Goal: Task Accomplishment & Management: Use online tool/utility

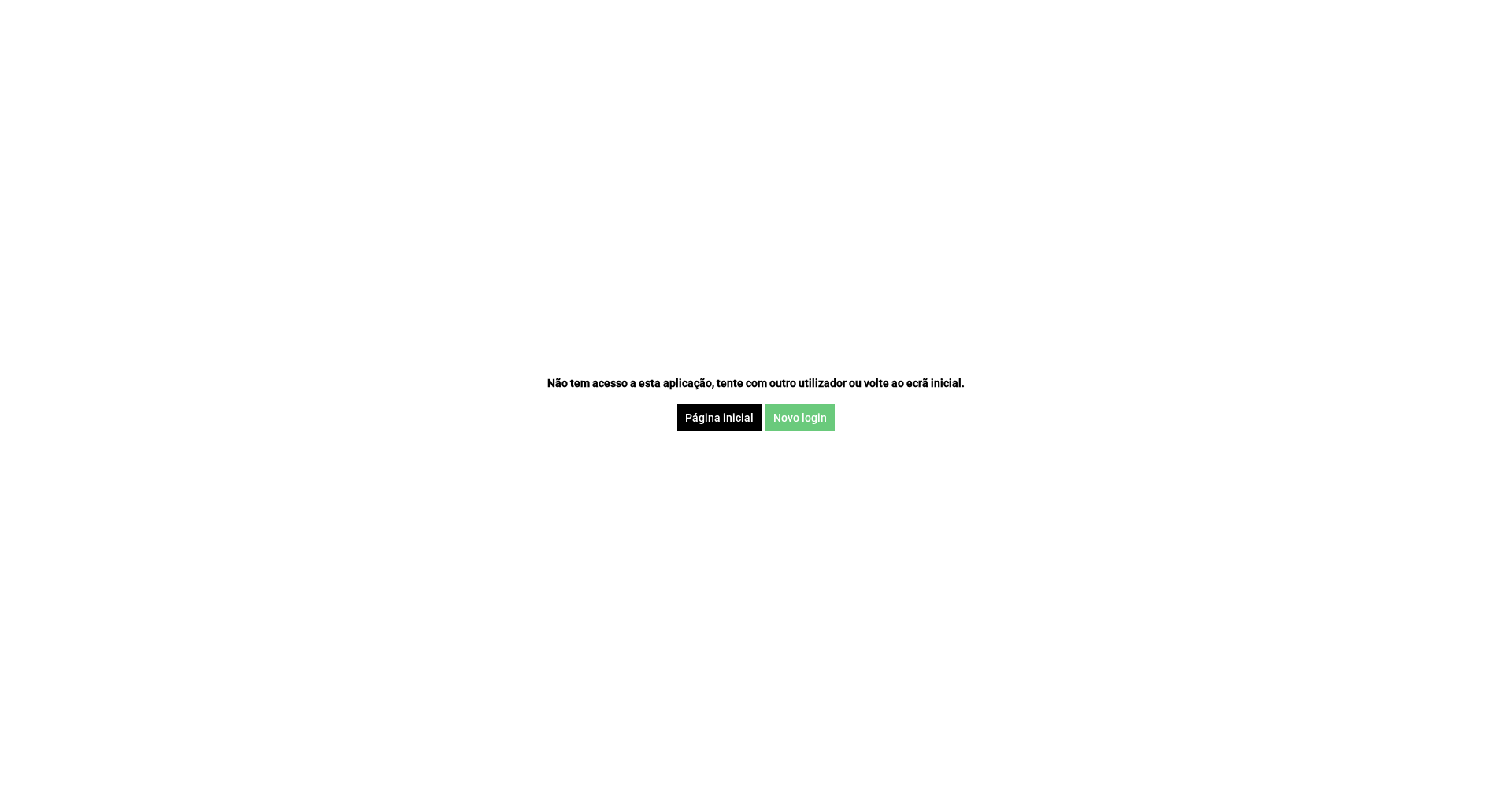
click at [802, 426] on button "Novo login" at bounding box center [800, 418] width 70 height 27
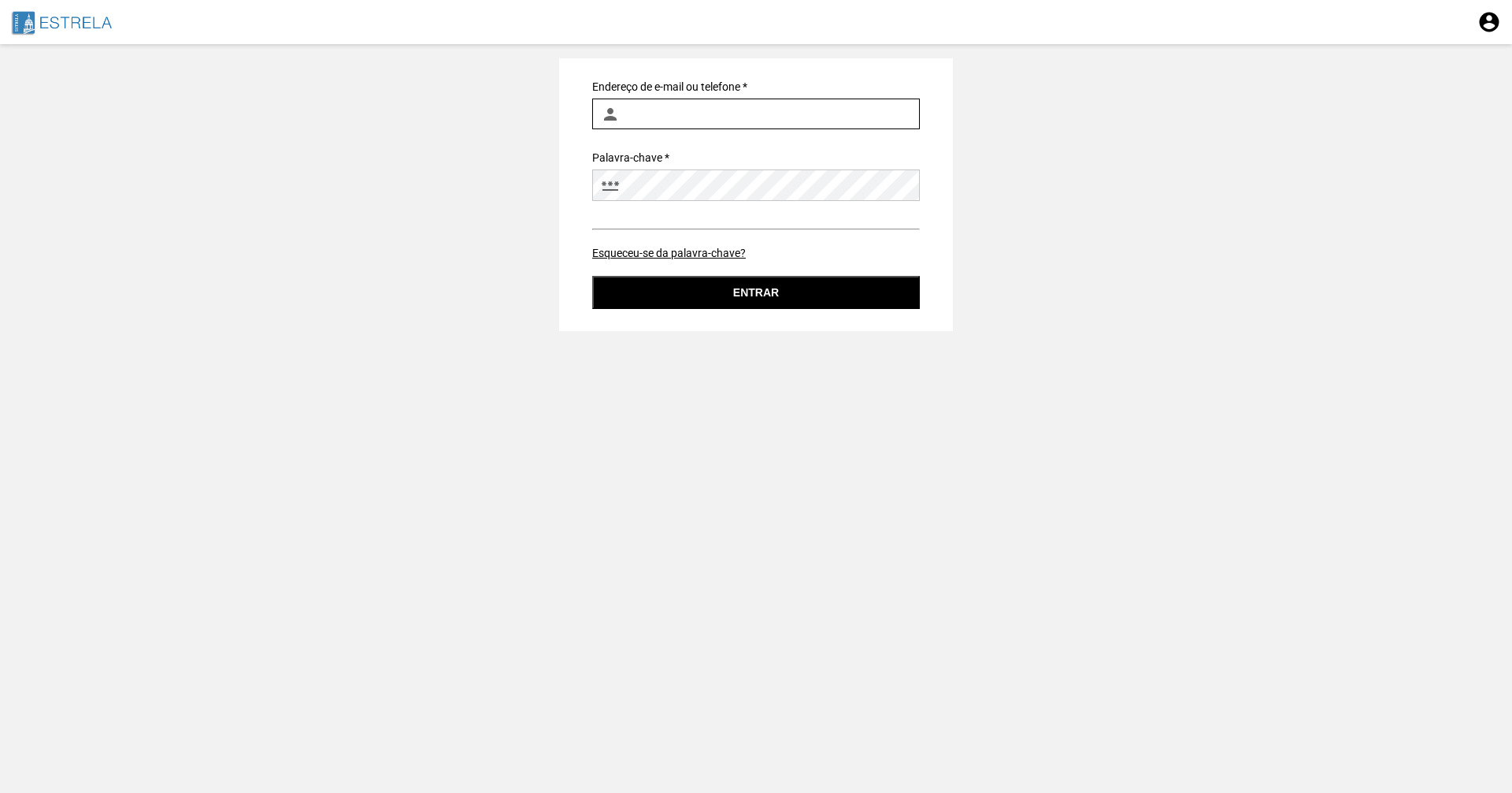
type input "mariana.gomes@jf-estrela.pt"
click at [765, 291] on button "Entrar" at bounding box center [756, 292] width 328 height 33
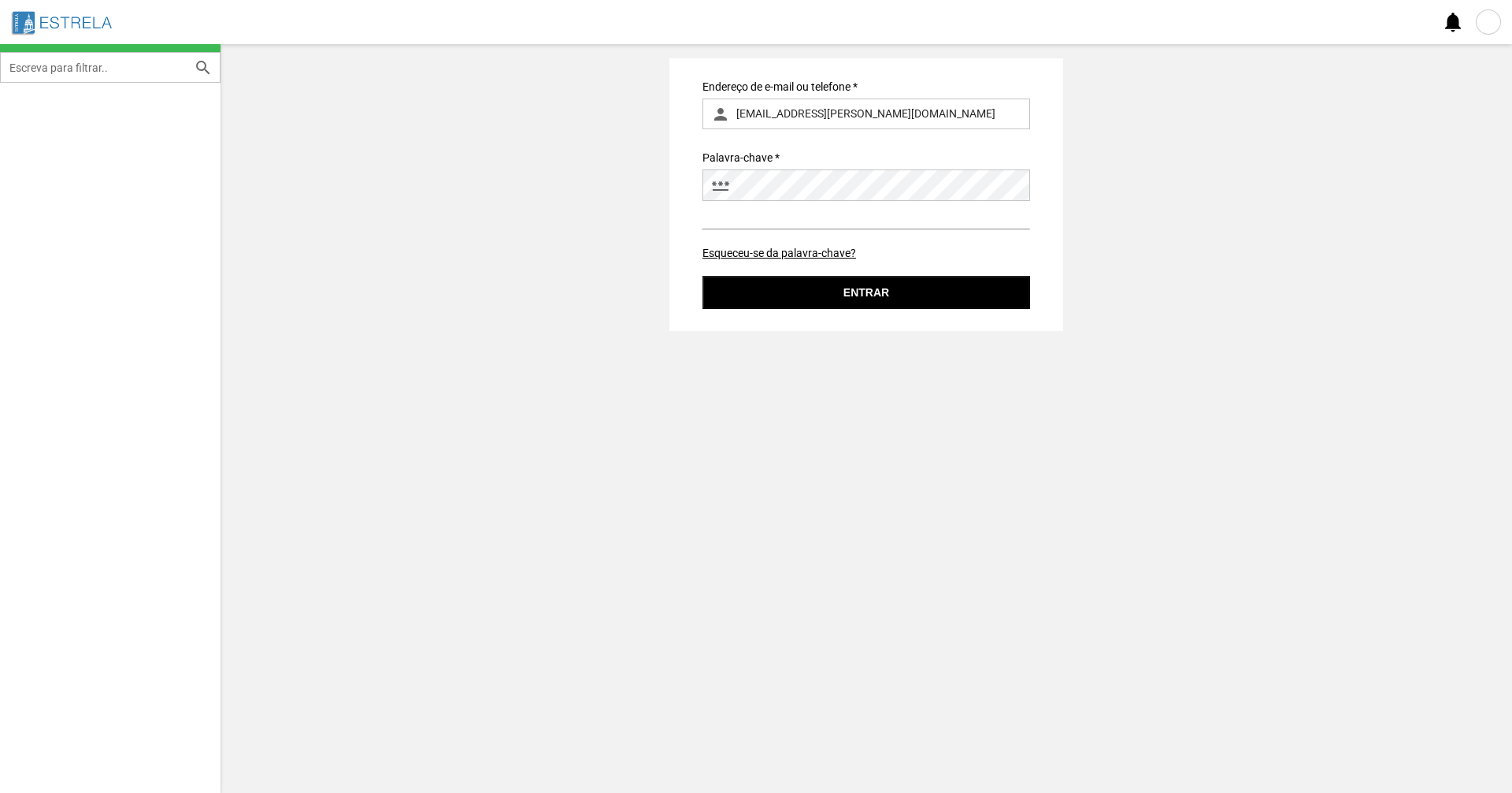
click at [74, 12] on img at bounding box center [87, 22] width 153 height 28
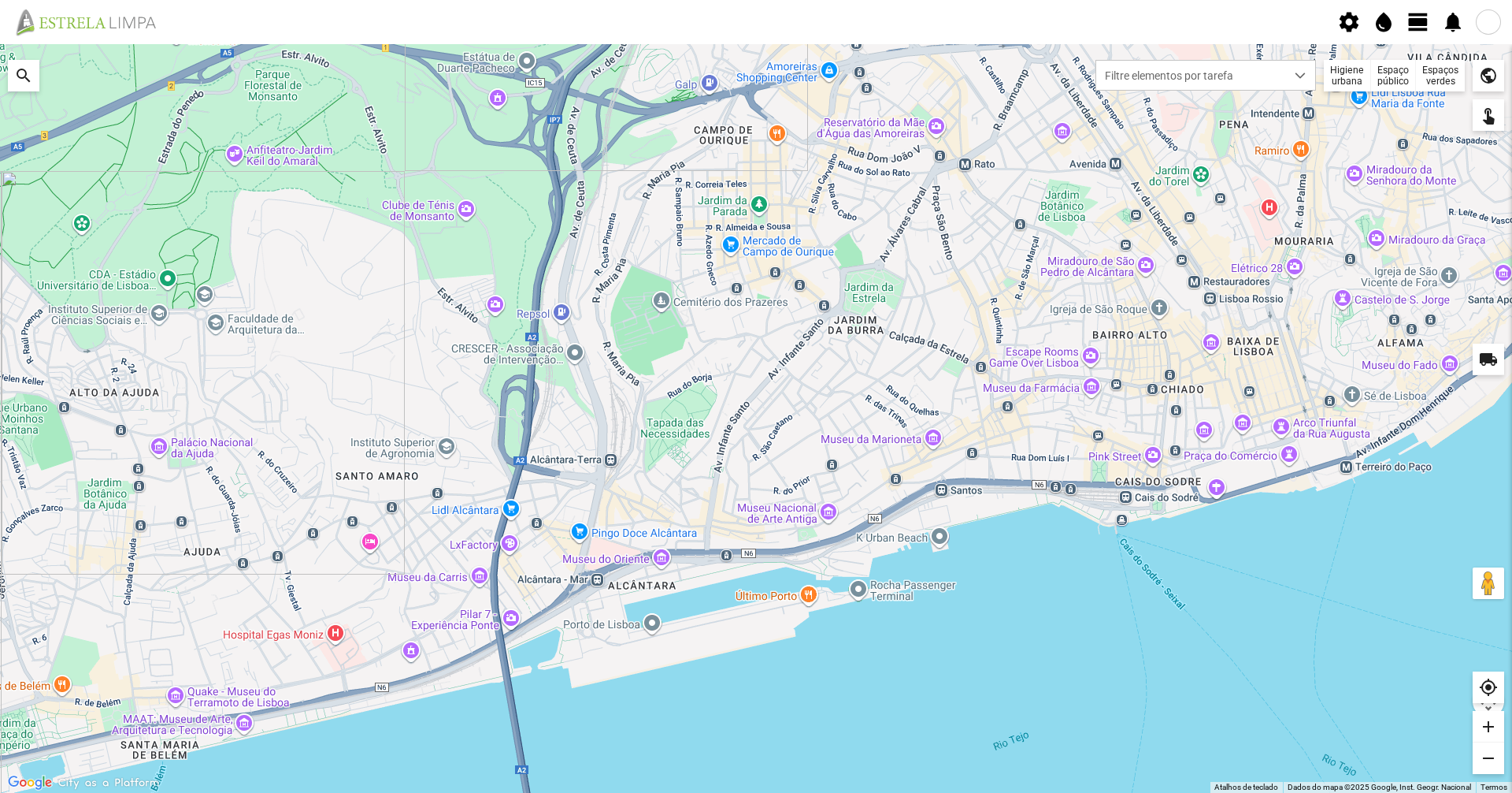
click at [1360, 82] on div "Higiene urbana" at bounding box center [1348, 75] width 47 height 32
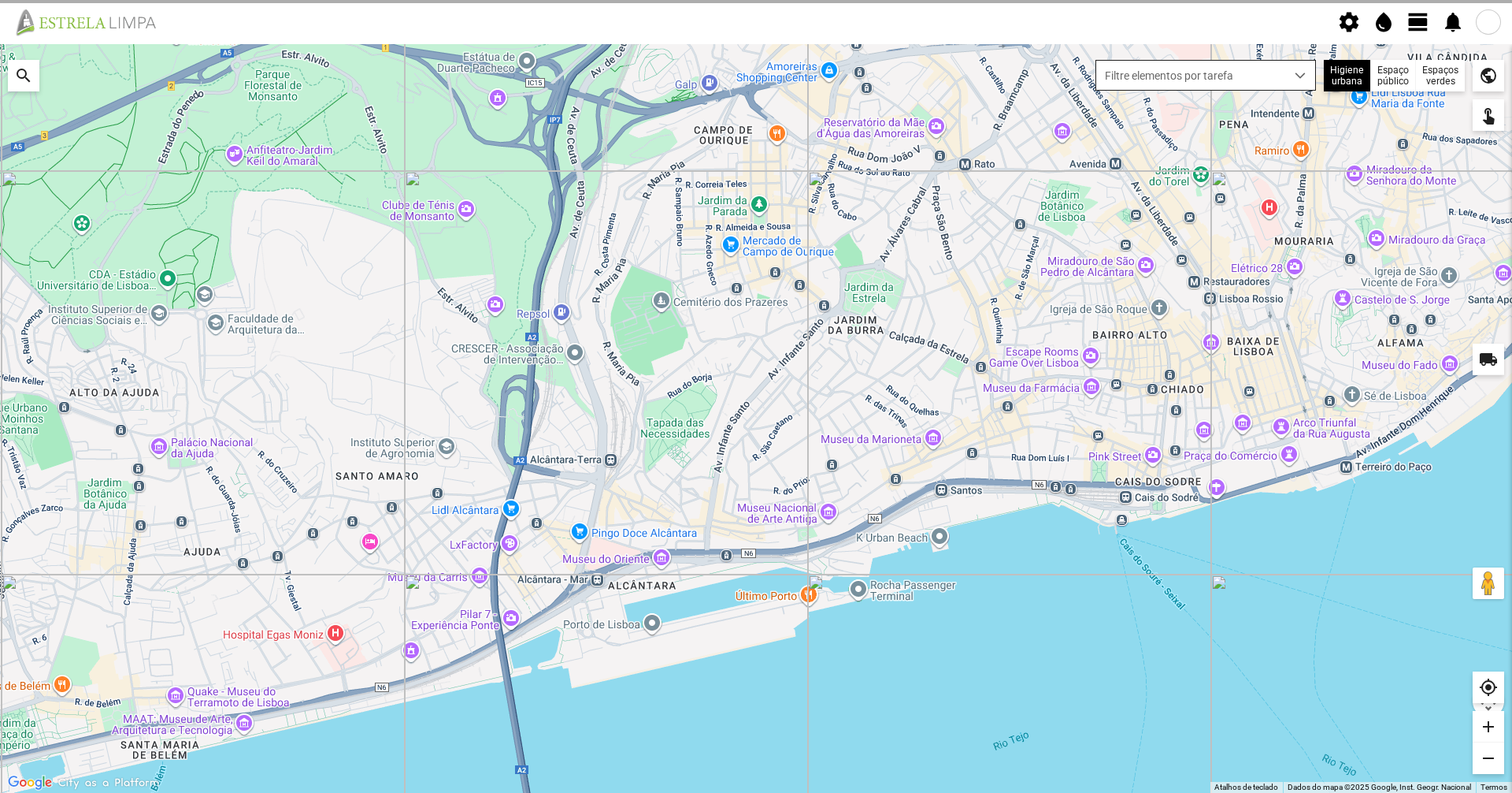
click at [1308, 84] on div "dropdown trigger" at bounding box center [1301, 75] width 31 height 29
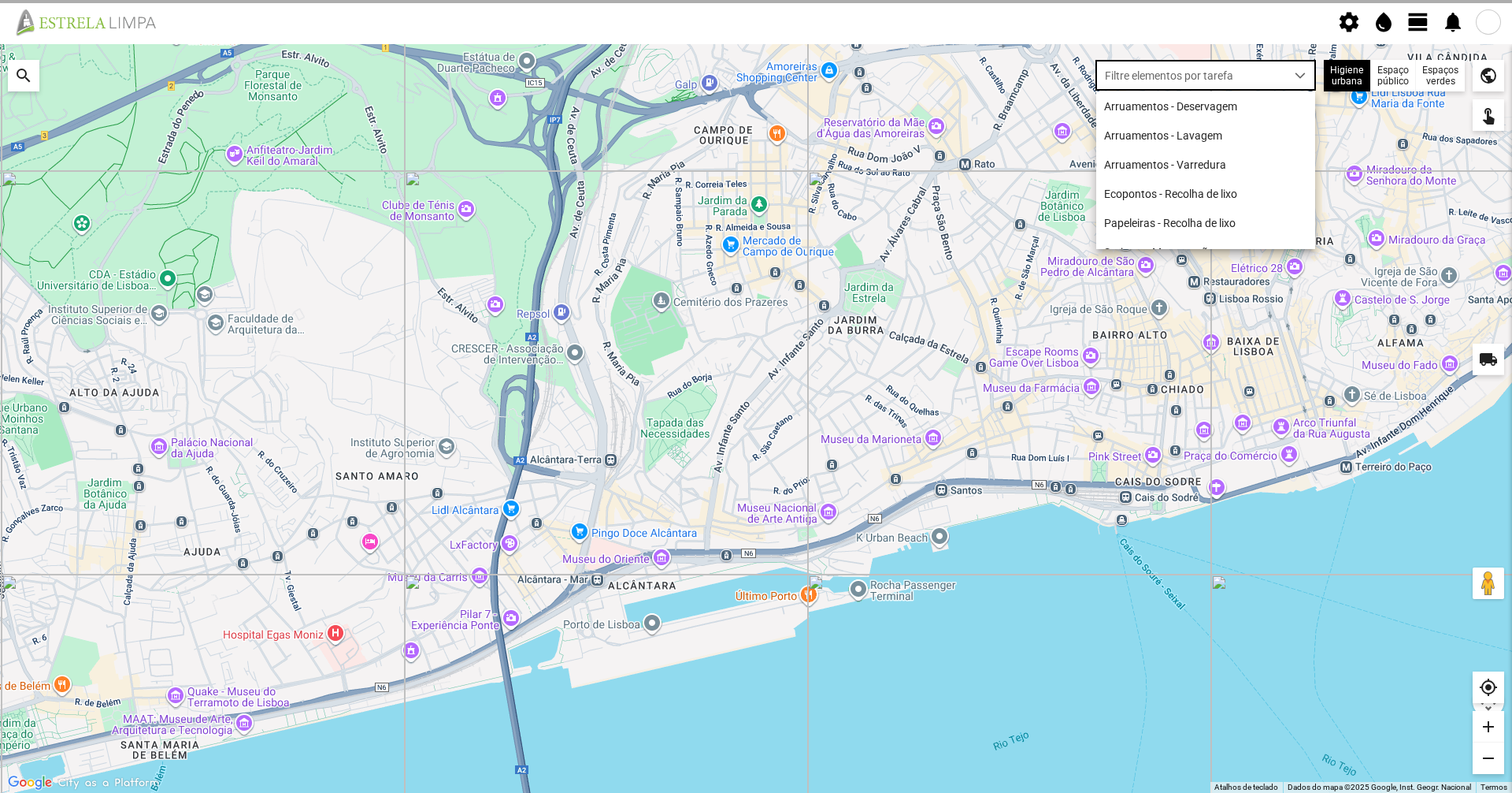
scroll to position [9, 70]
click at [1232, 113] on li "Arruamentos - Deservagem" at bounding box center [1206, 106] width 219 height 29
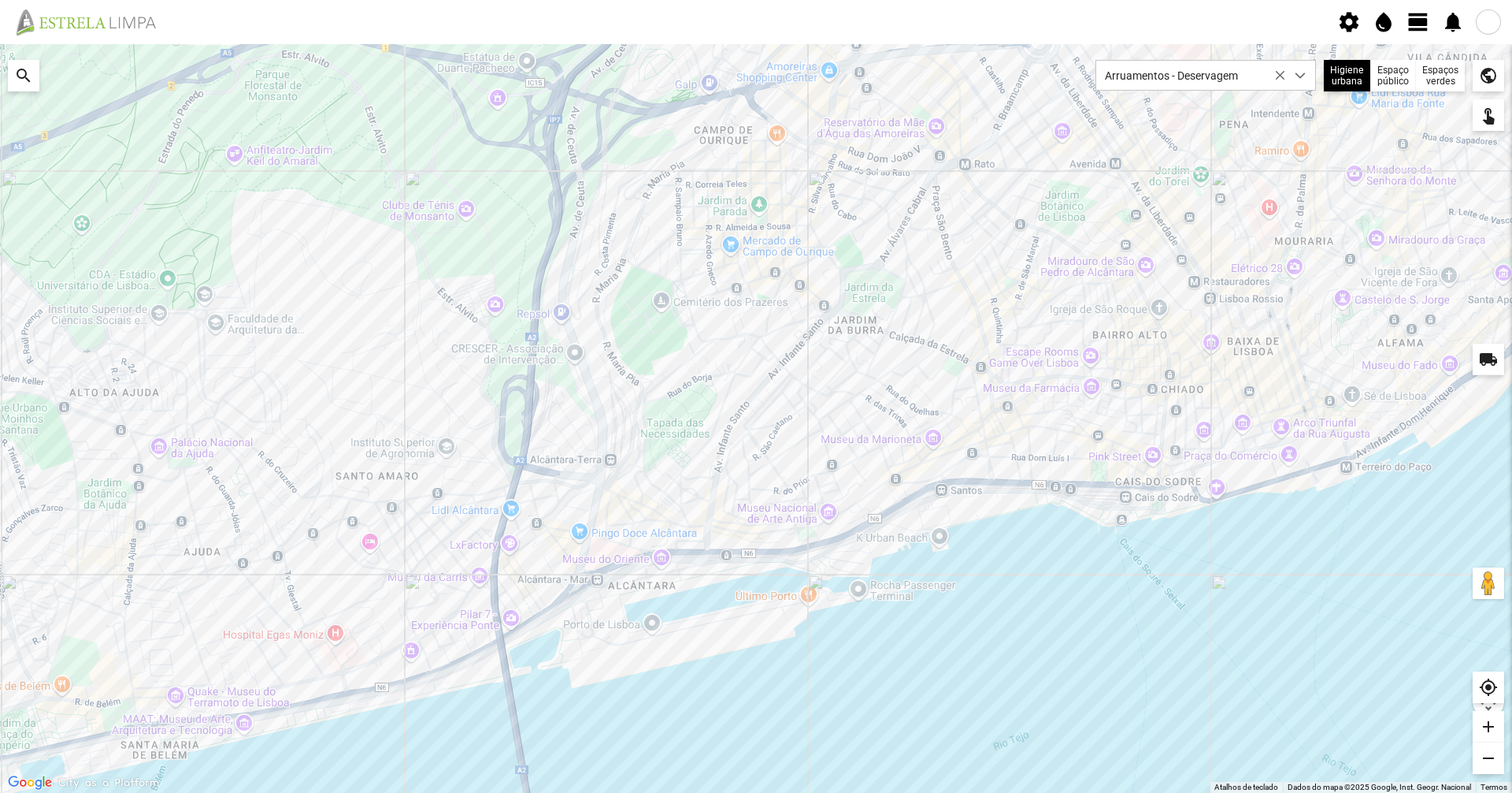
click at [908, 372] on div at bounding box center [756, 419] width 1512 height 749
